Goal: Task Accomplishment & Management: Complete application form

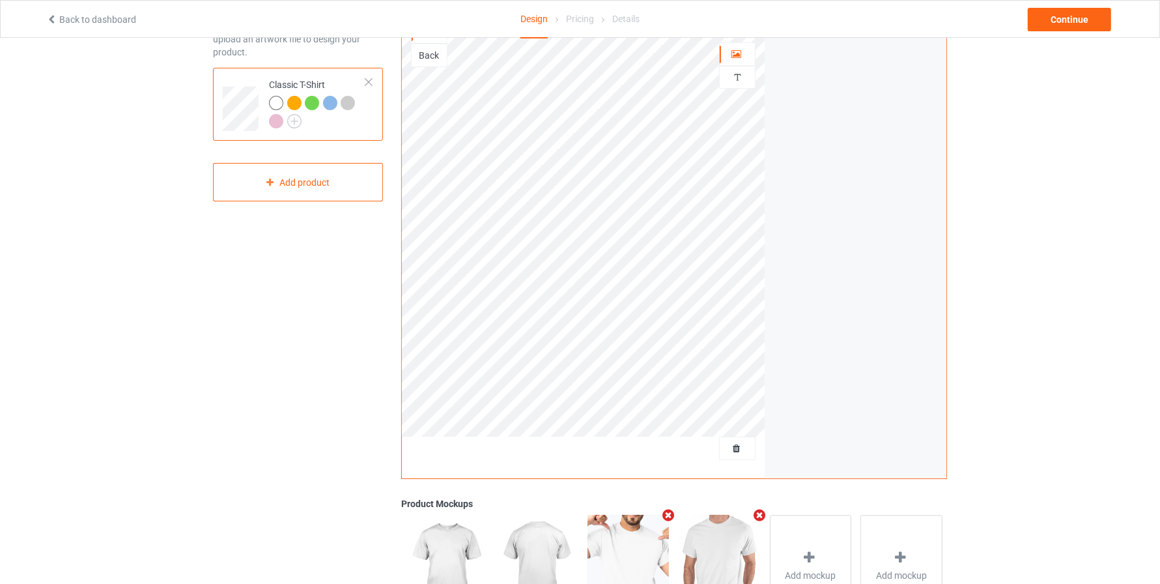
scroll to position [98, 0]
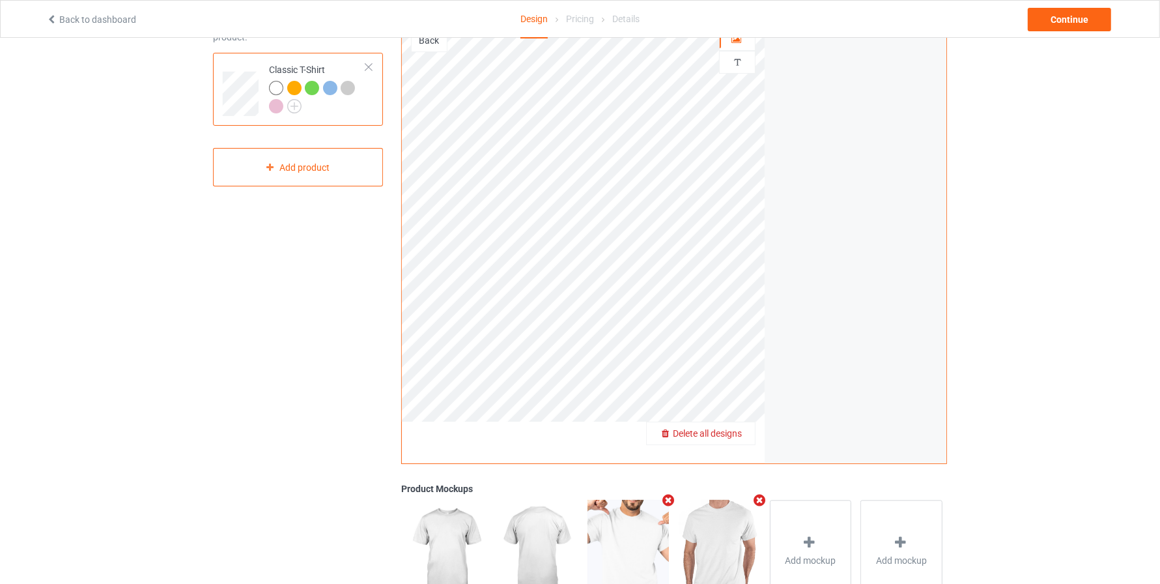
click at [728, 431] on span "Delete all designs" at bounding box center [707, 433] width 69 height 10
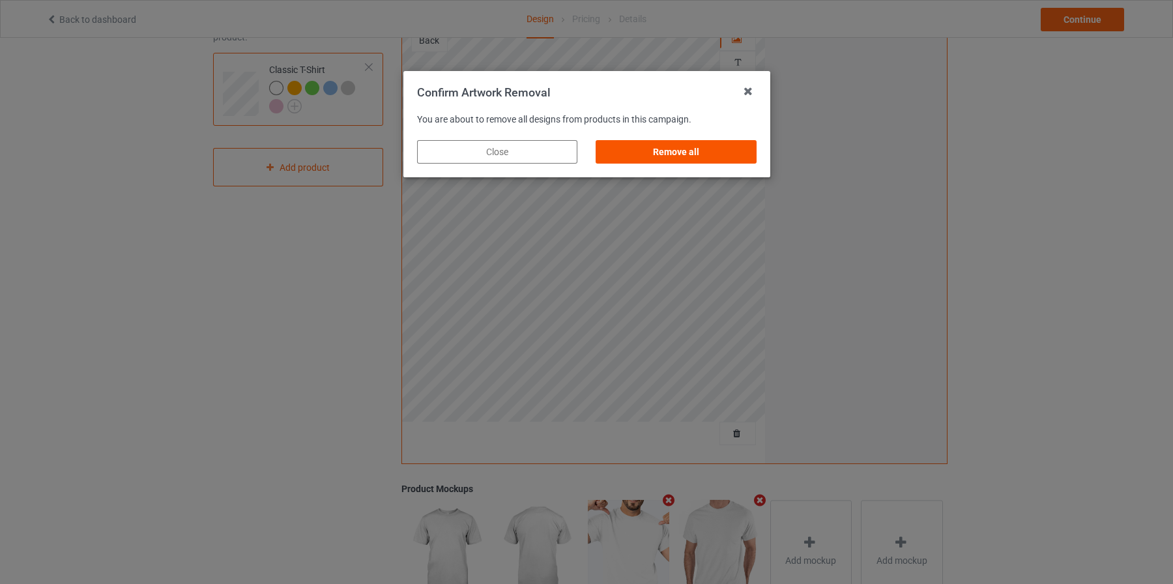
click at [685, 152] on div "Remove all" at bounding box center [676, 151] width 160 height 23
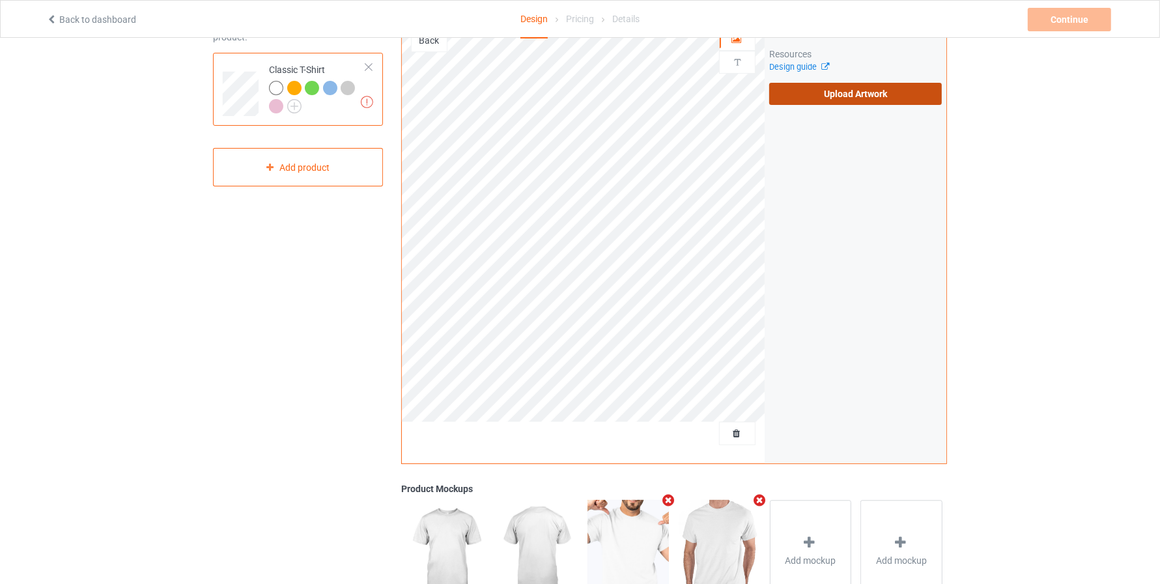
click at [844, 89] on label "Upload Artwork" at bounding box center [856, 94] width 173 height 22
click at [0, 0] on input "Upload Artwork" at bounding box center [0, 0] width 0 height 0
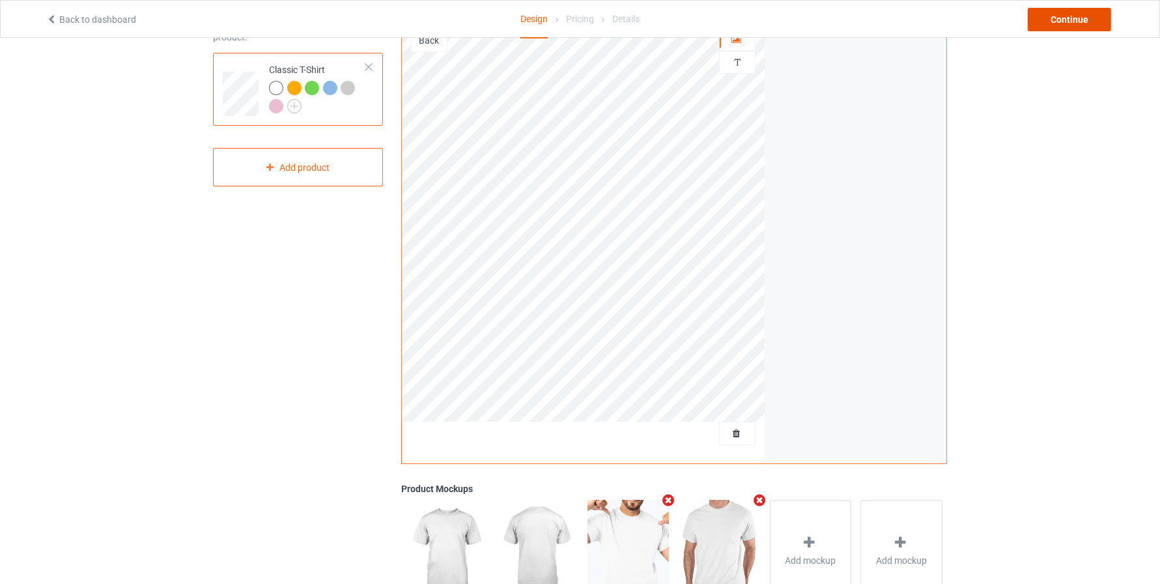
click at [1066, 25] on div "Continue" at bounding box center [1069, 19] width 83 height 23
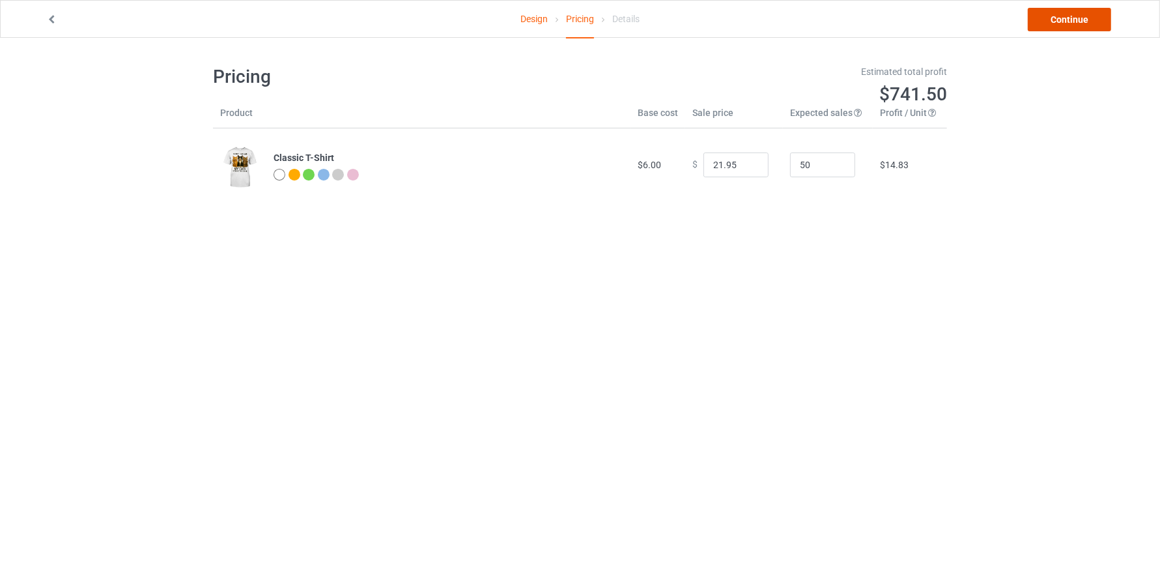
click at [1080, 19] on link "Continue" at bounding box center [1069, 19] width 83 height 23
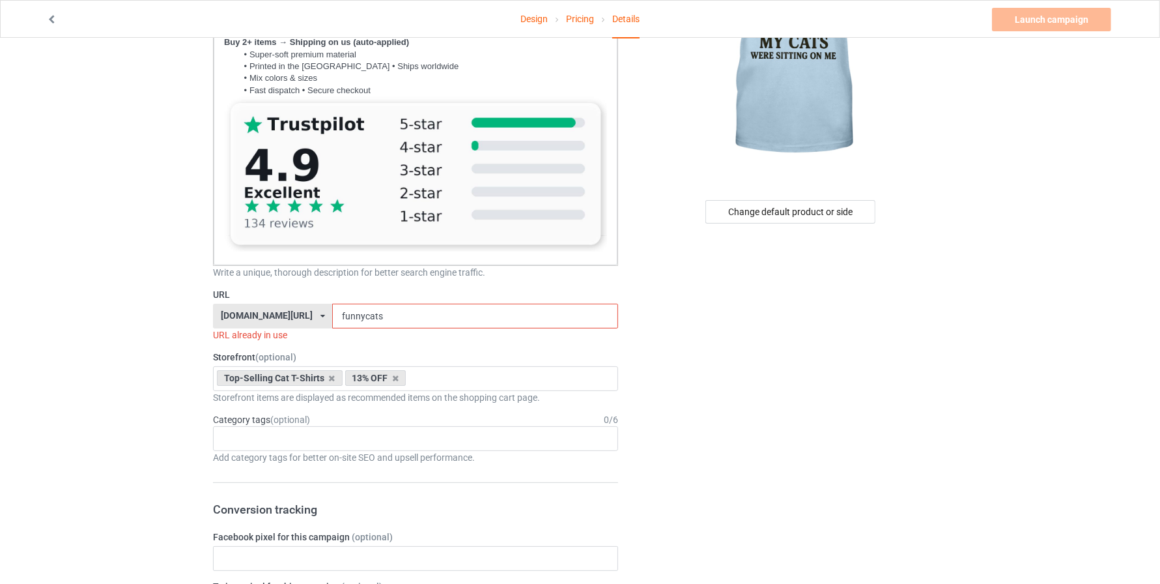
scroll to position [189, 0]
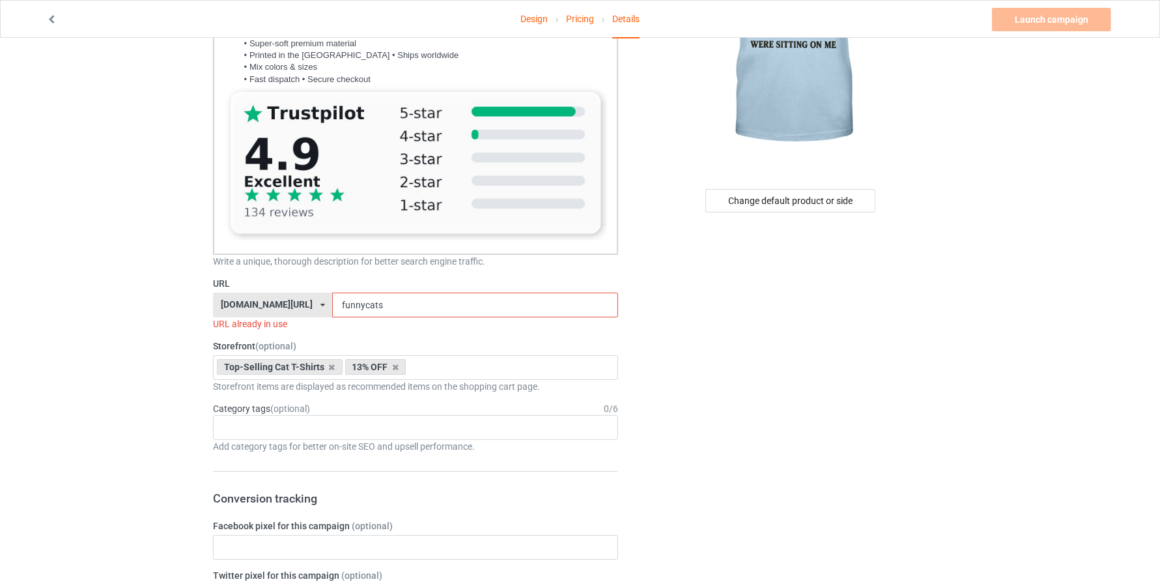
click at [388, 311] on input "funnycats" at bounding box center [474, 305] width 285 height 25
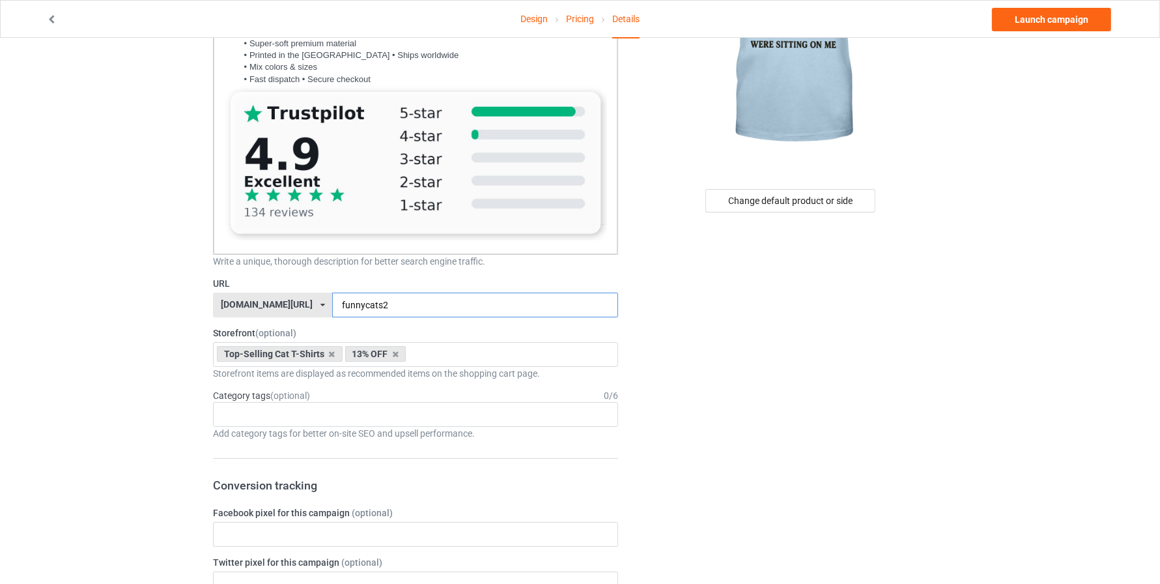
type input "funnycats2"
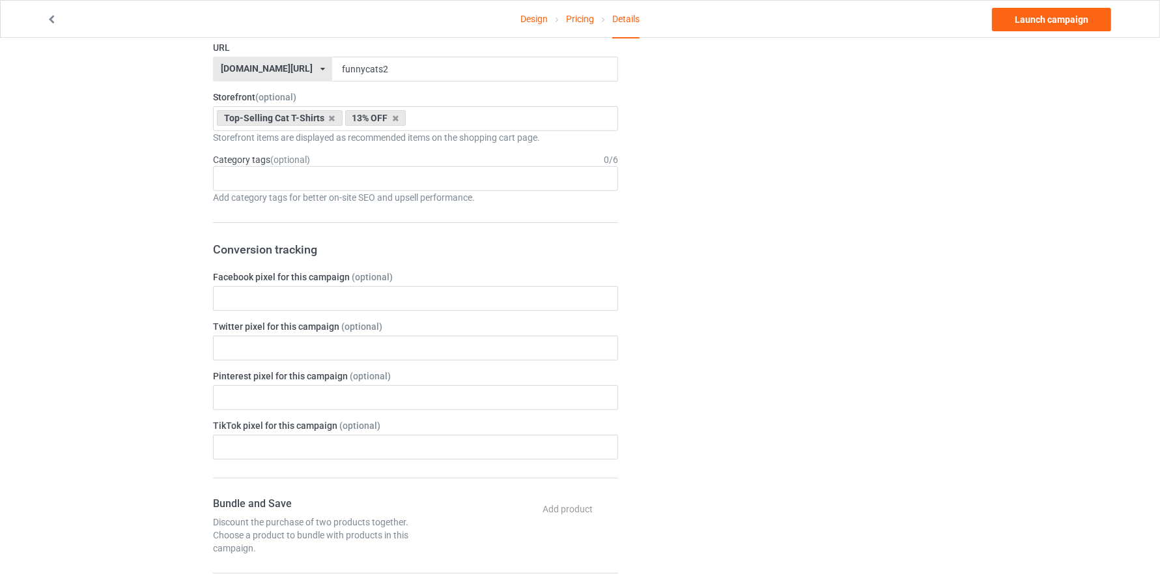
scroll to position [430, 0]
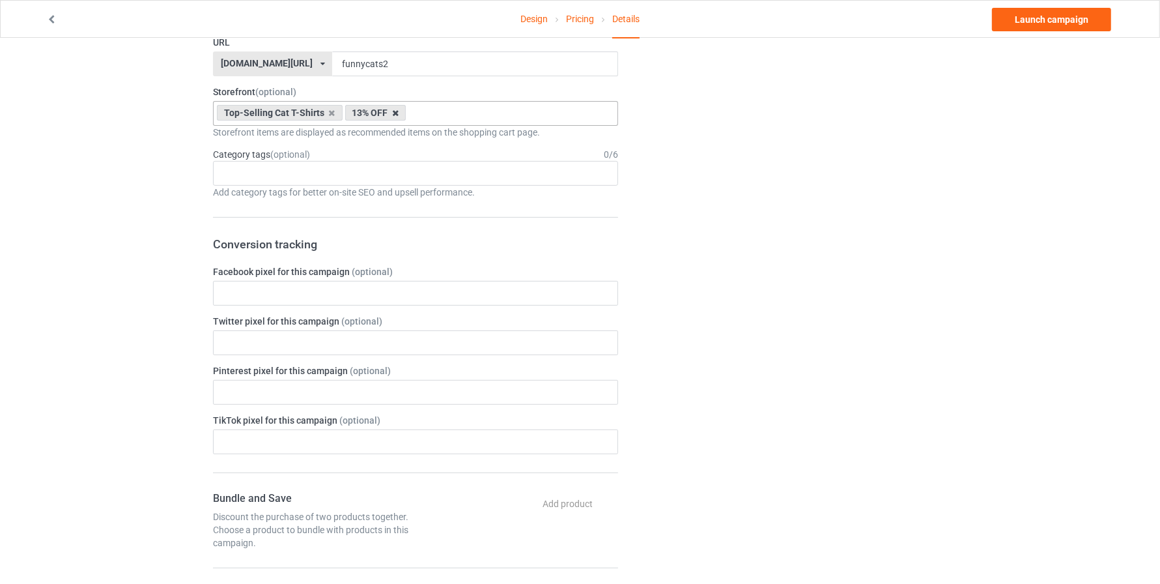
click at [396, 109] on icon at bounding box center [395, 113] width 7 height 8
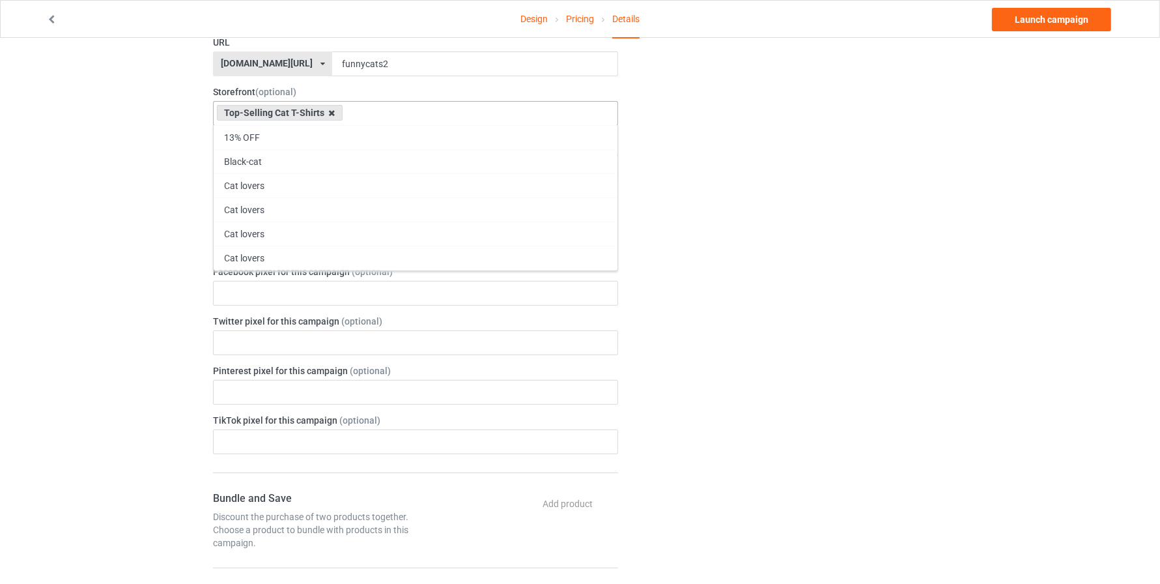
click at [329, 110] on icon at bounding box center [332, 113] width 7 height 8
click at [171, 203] on div "Design Pricing Details Launch campaign Campaign Info Title (h1) 120 characters …" at bounding box center [580, 374] width 1160 height 1533
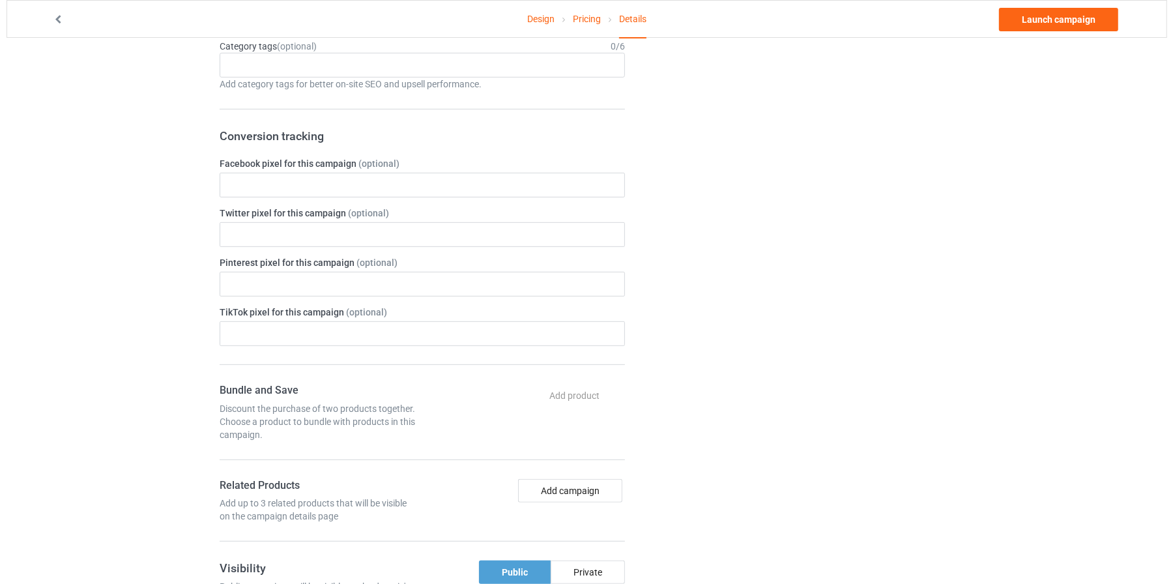
scroll to position [0, 0]
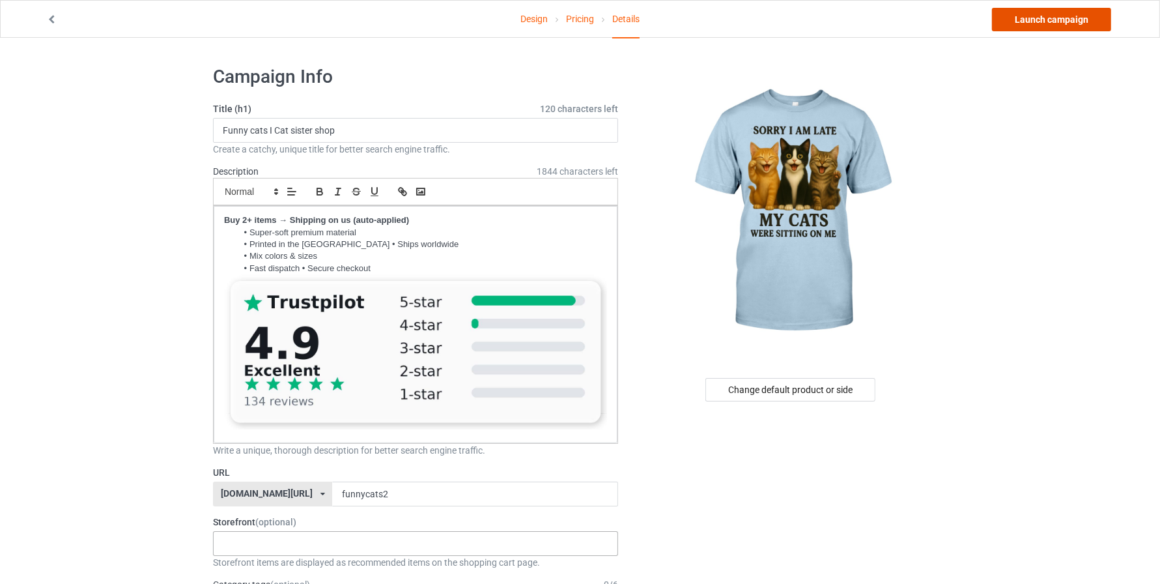
click at [1021, 23] on link "Launch campaign" at bounding box center [1051, 19] width 119 height 23
